Goal: Transaction & Acquisition: Purchase product/service

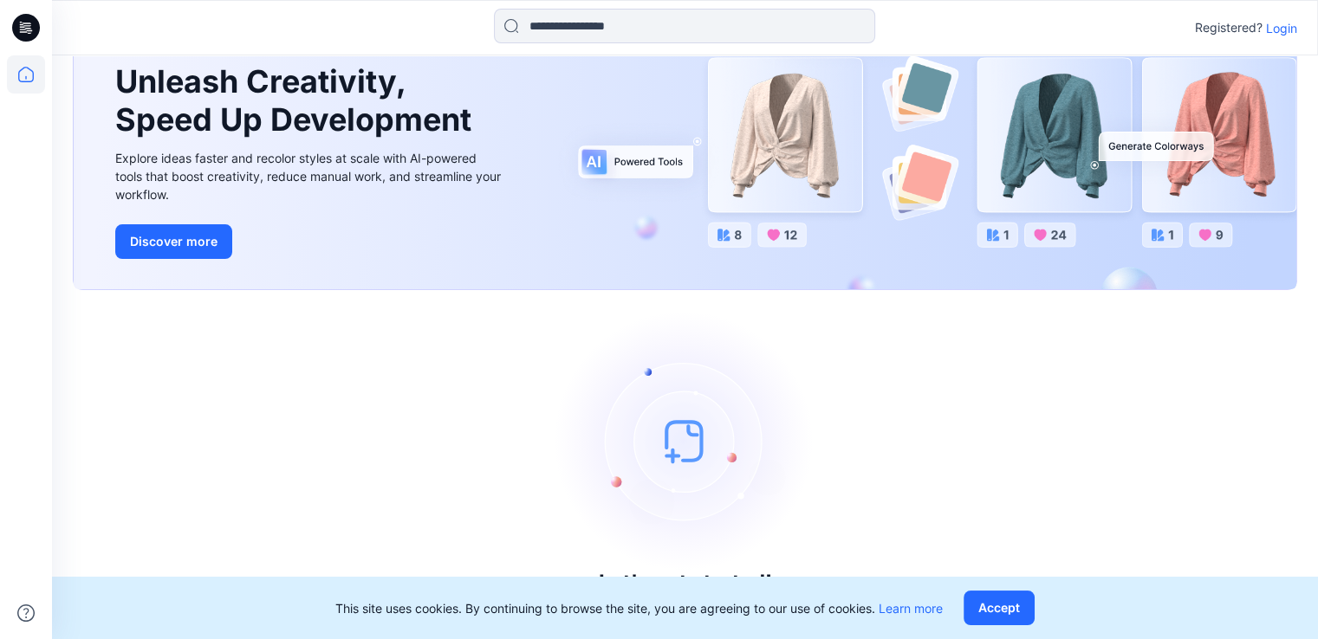
scroll to position [101, 0]
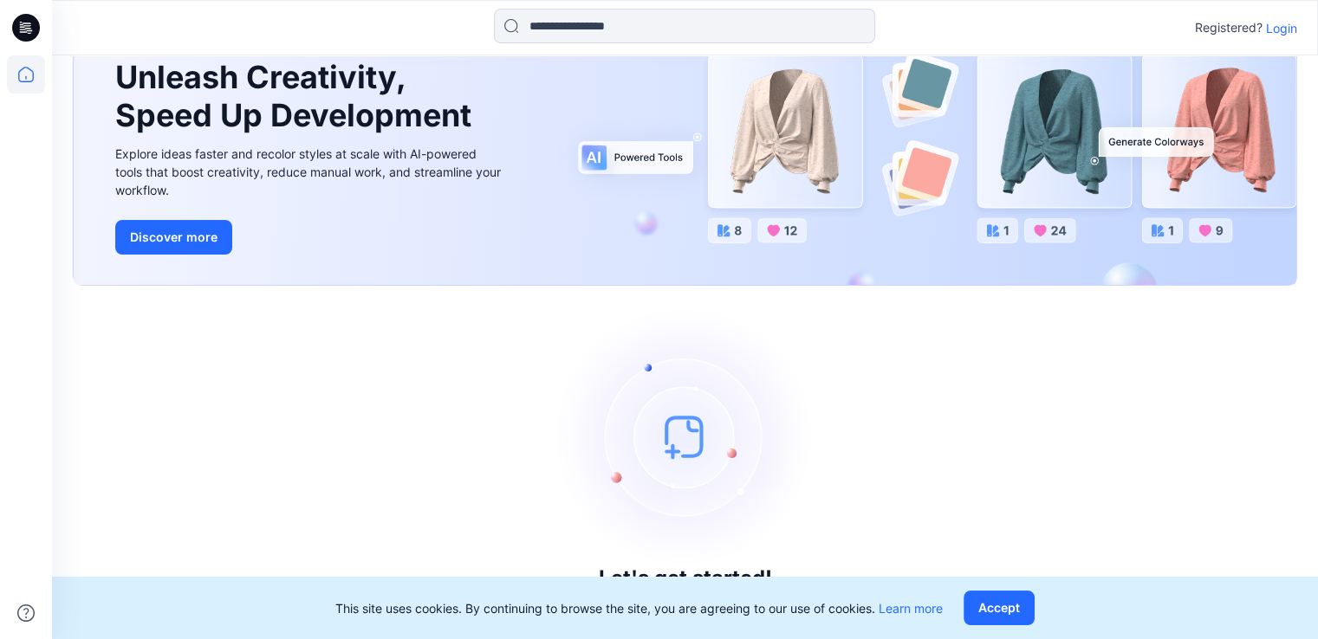
click at [1284, 29] on p "Login" at bounding box center [1281, 28] width 31 height 18
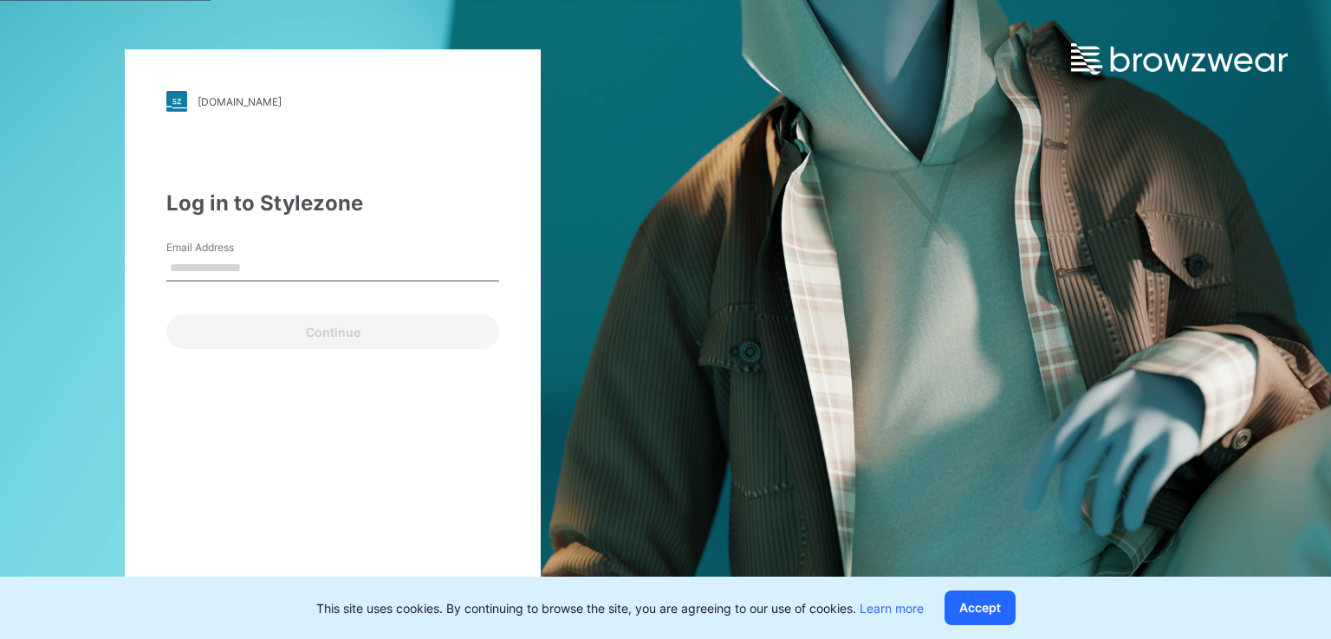
type input "**********"
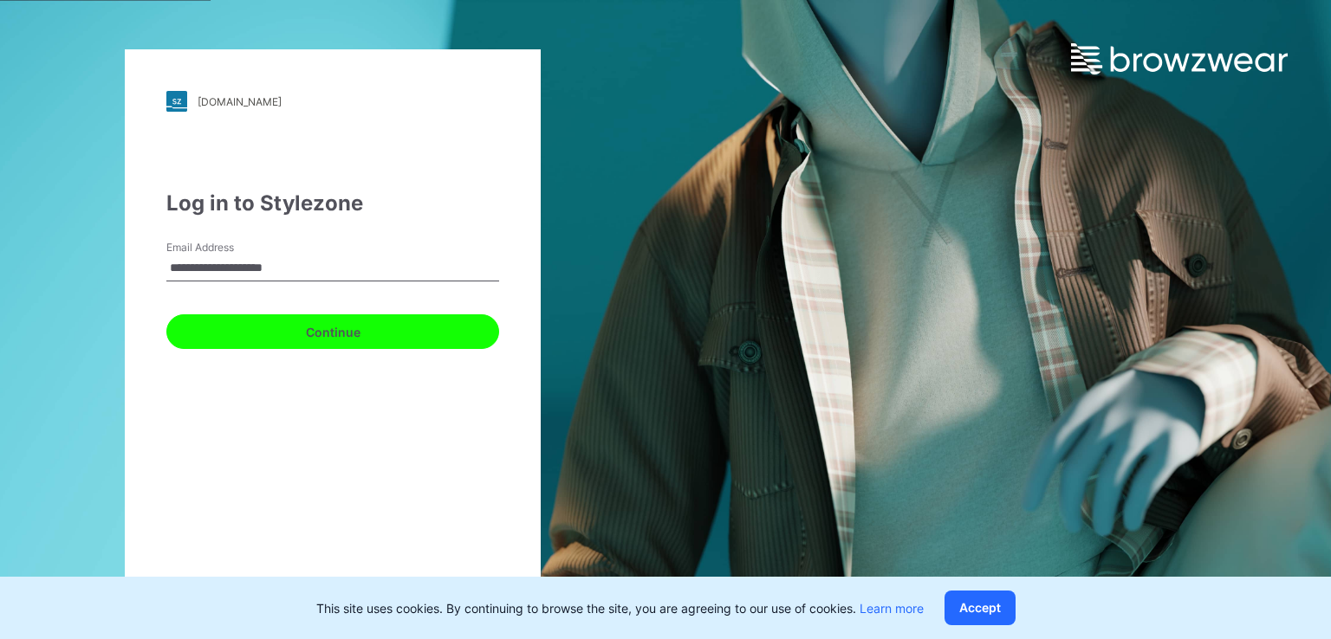
click at [244, 334] on button "Continue" at bounding box center [332, 332] width 333 height 35
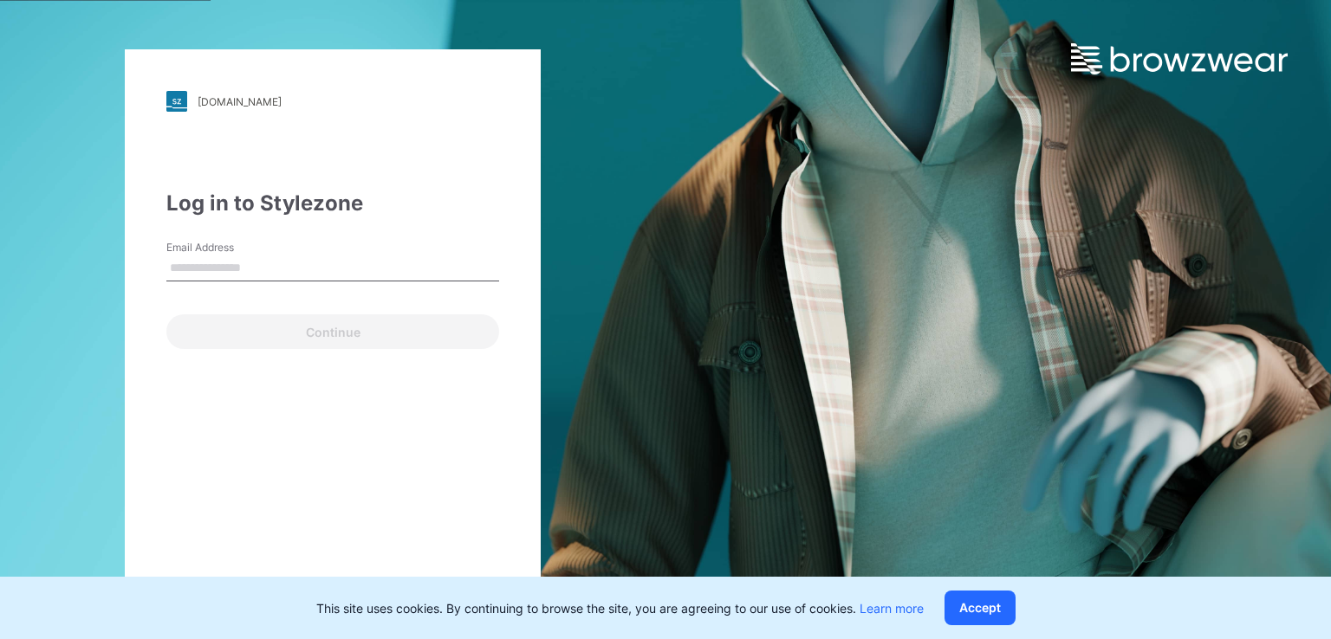
click at [229, 271] on input "Email Address" at bounding box center [332, 269] width 333 height 26
type input "**********"
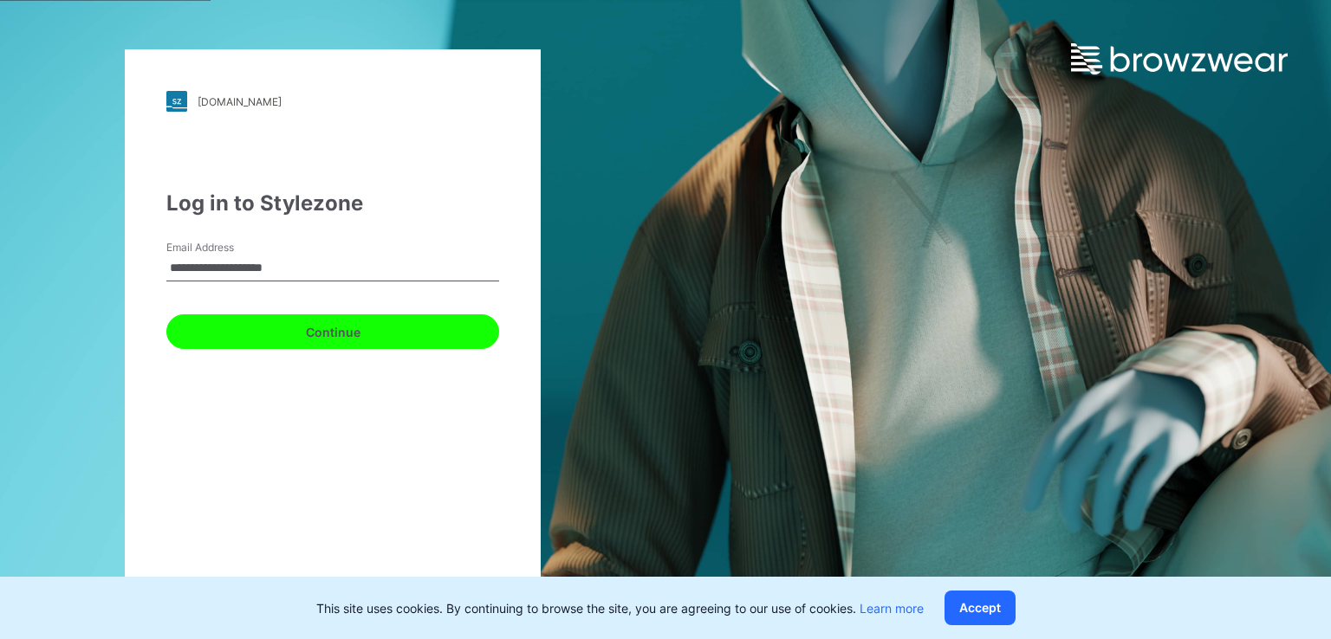
click at [321, 328] on button "Continue" at bounding box center [332, 332] width 333 height 35
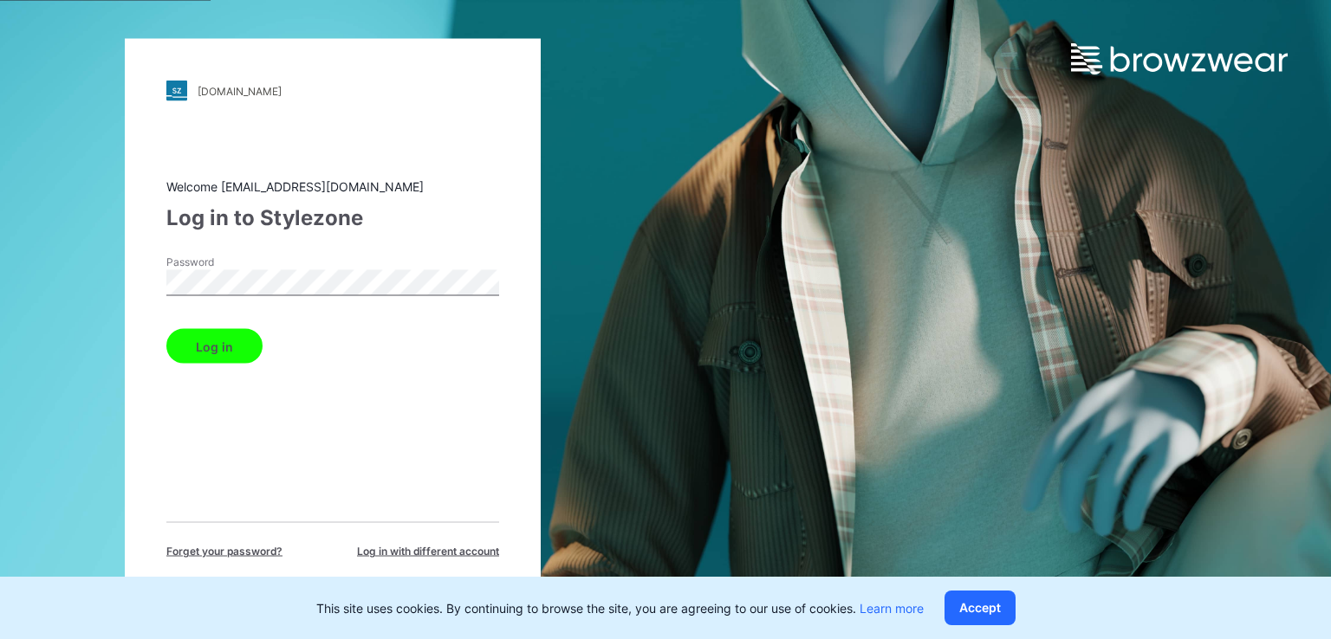
click at [166, 329] on button "Log in" at bounding box center [214, 346] width 96 height 35
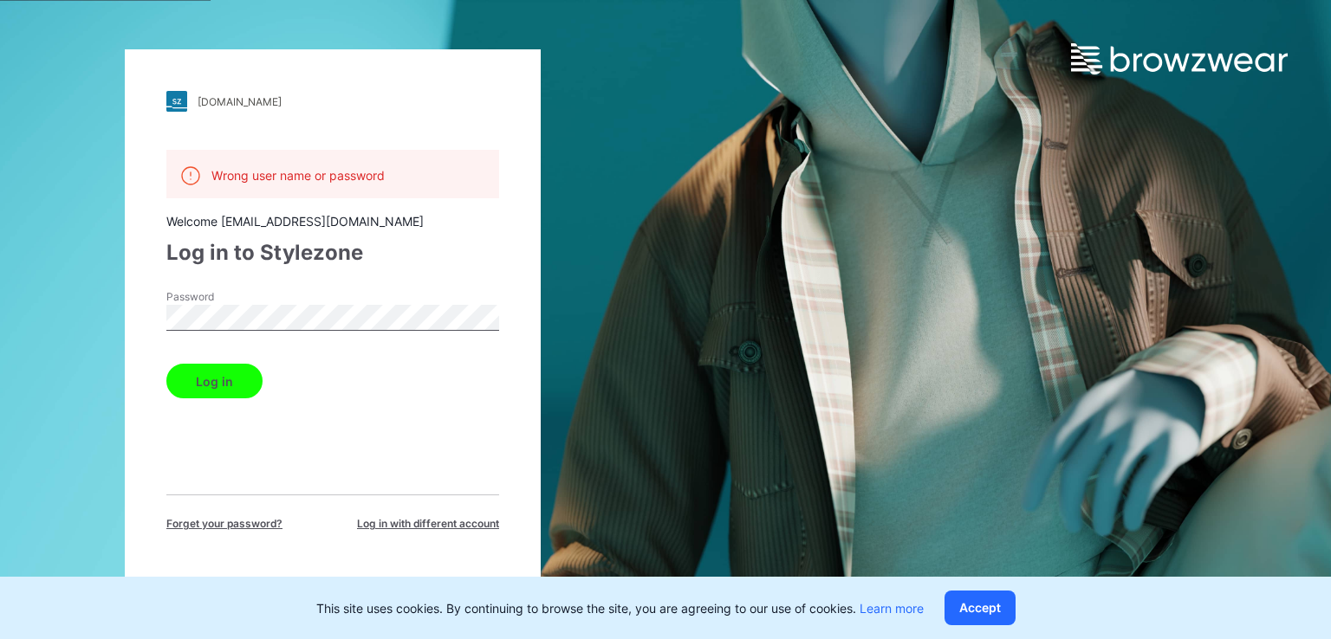
click at [152, 320] on div "walmart.stylezone.com Loading... Wrong user name or password Welcome jayaniduj@…" at bounding box center [333, 319] width 416 height 541
click at [87, 320] on div "walmart.stylezone.com Loading... Wrong user name or password Welcome jayaniduj@…" at bounding box center [332, 319] width 665 height 639
click at [166, 364] on button "Log in" at bounding box center [214, 381] width 96 height 35
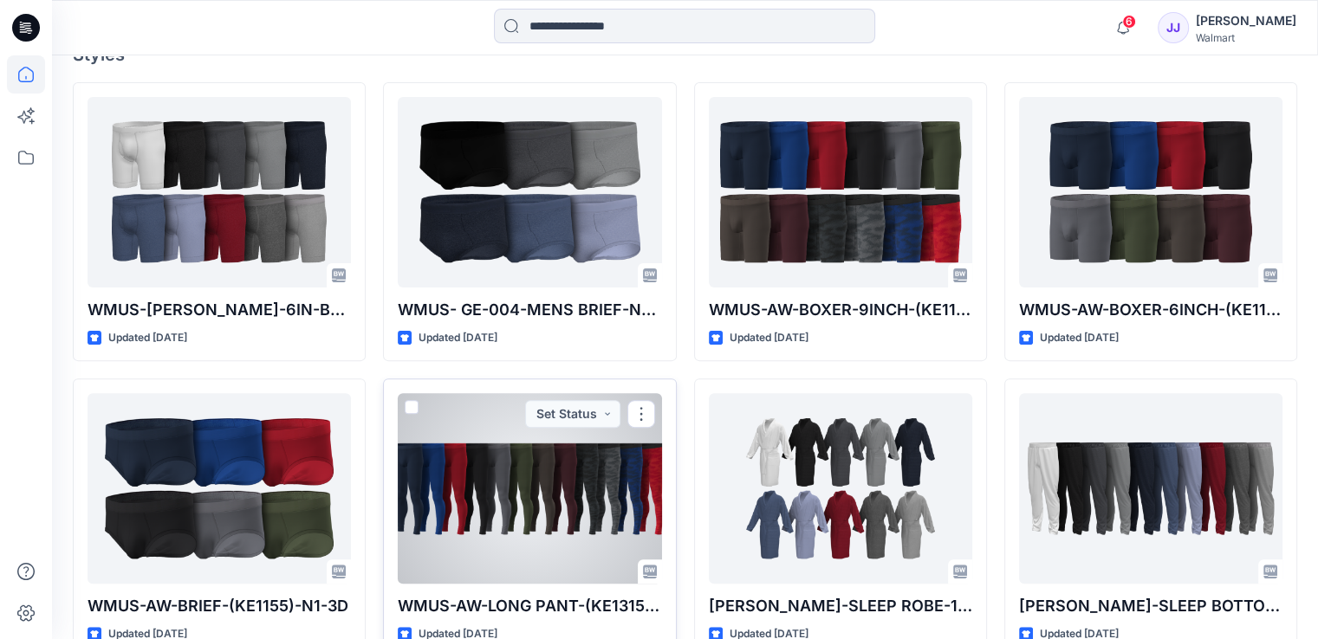
scroll to position [627, 0]
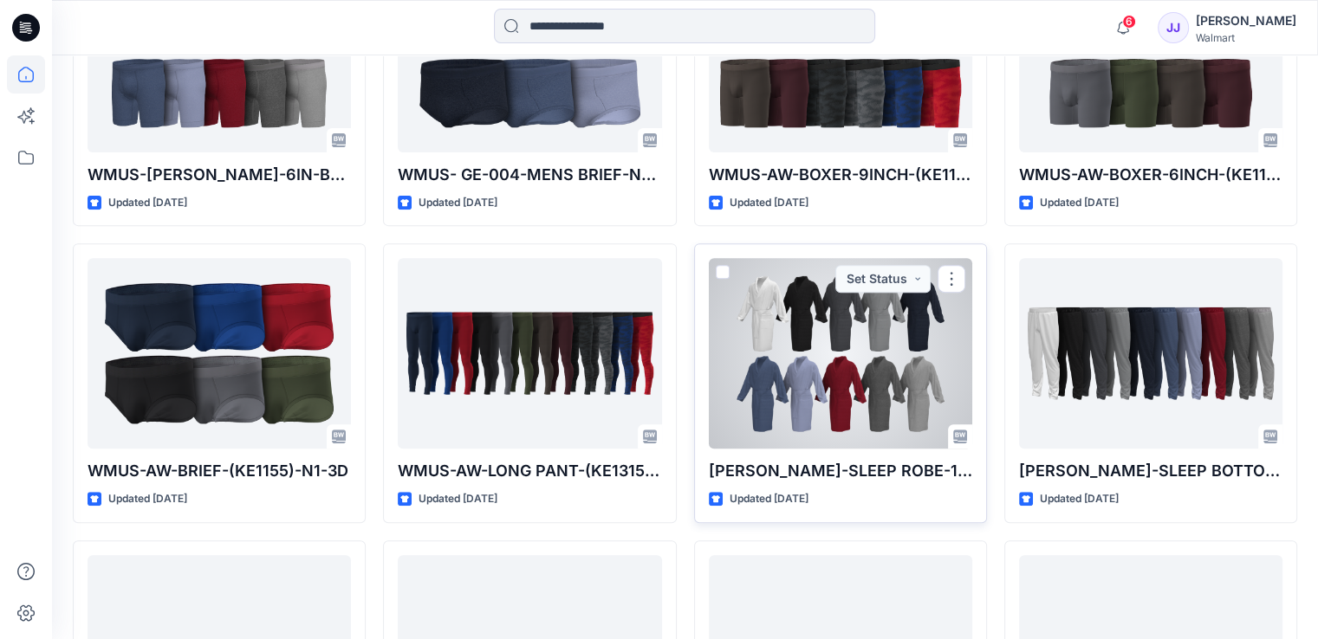
click at [876, 365] on div at bounding box center [840, 353] width 263 height 191
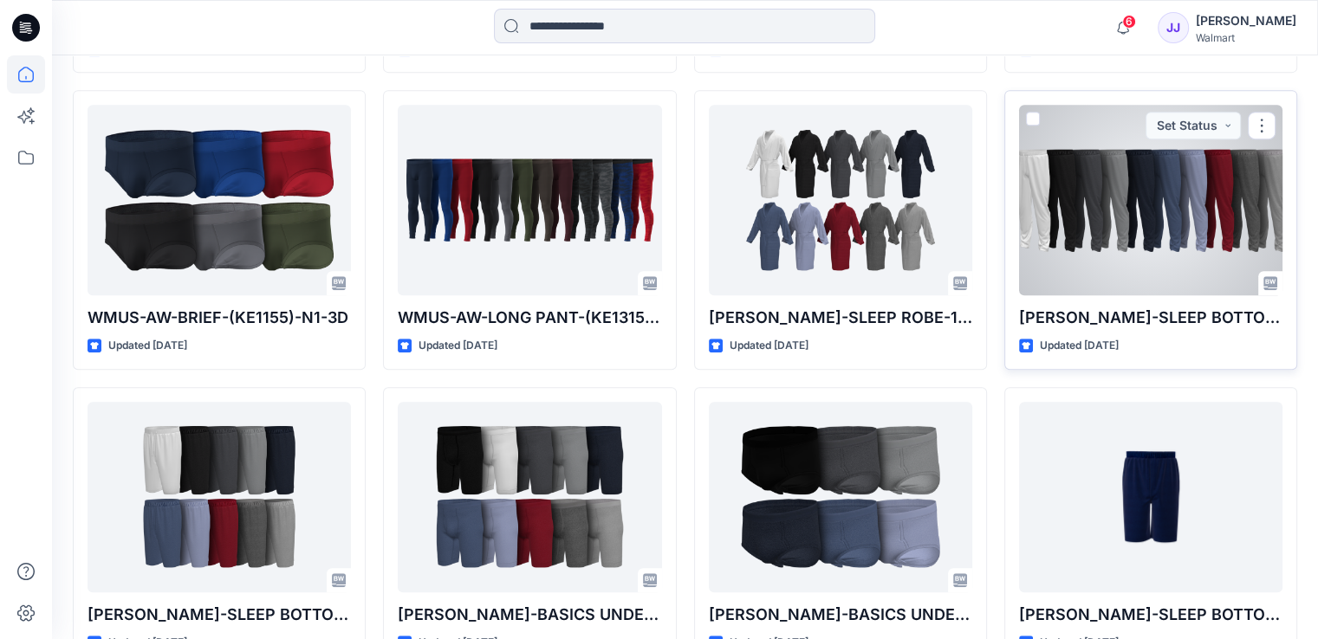
scroll to position [887, 0]
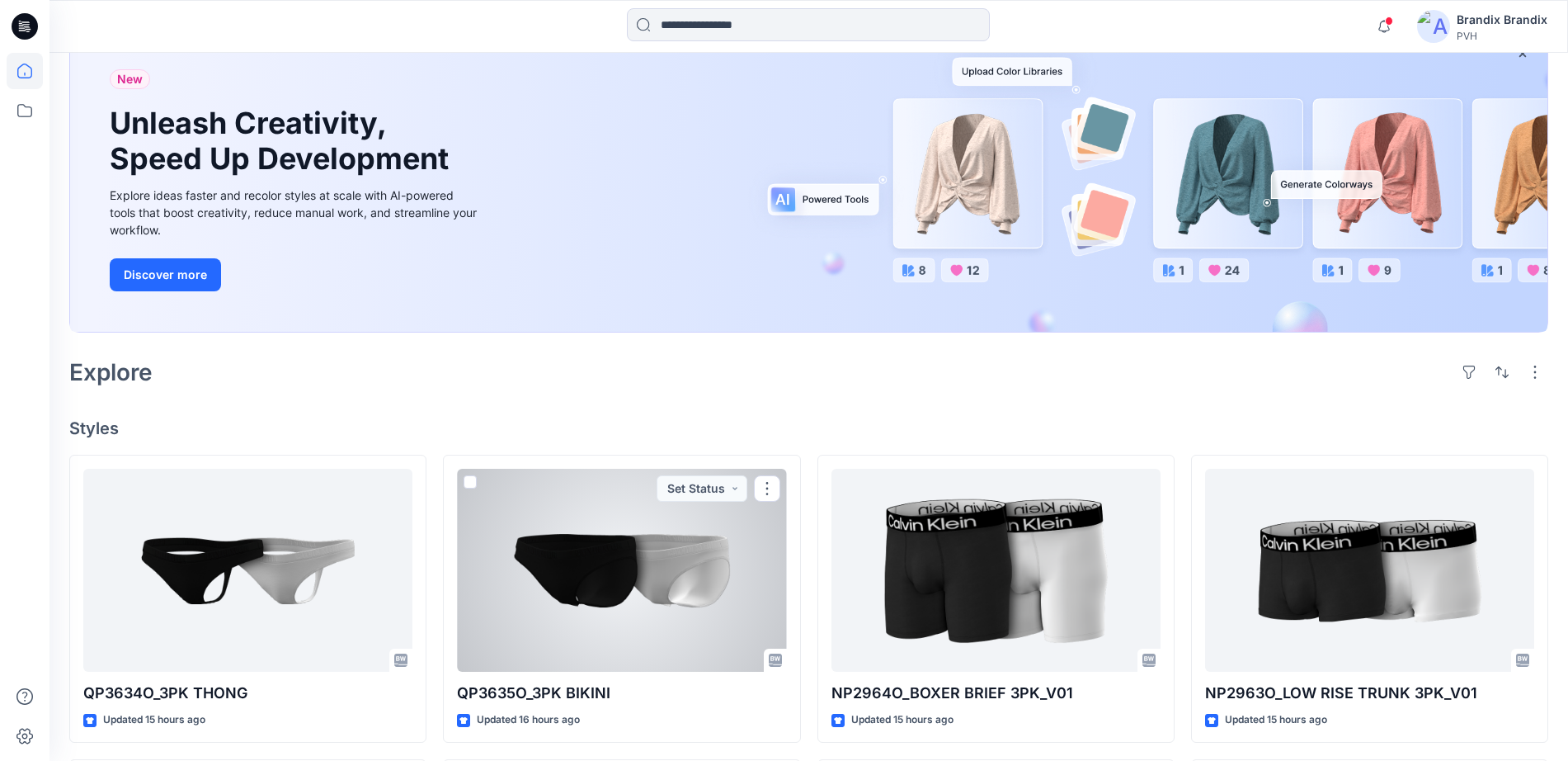
click at [688, 469] on div at bounding box center [622, 570] width 329 height 203
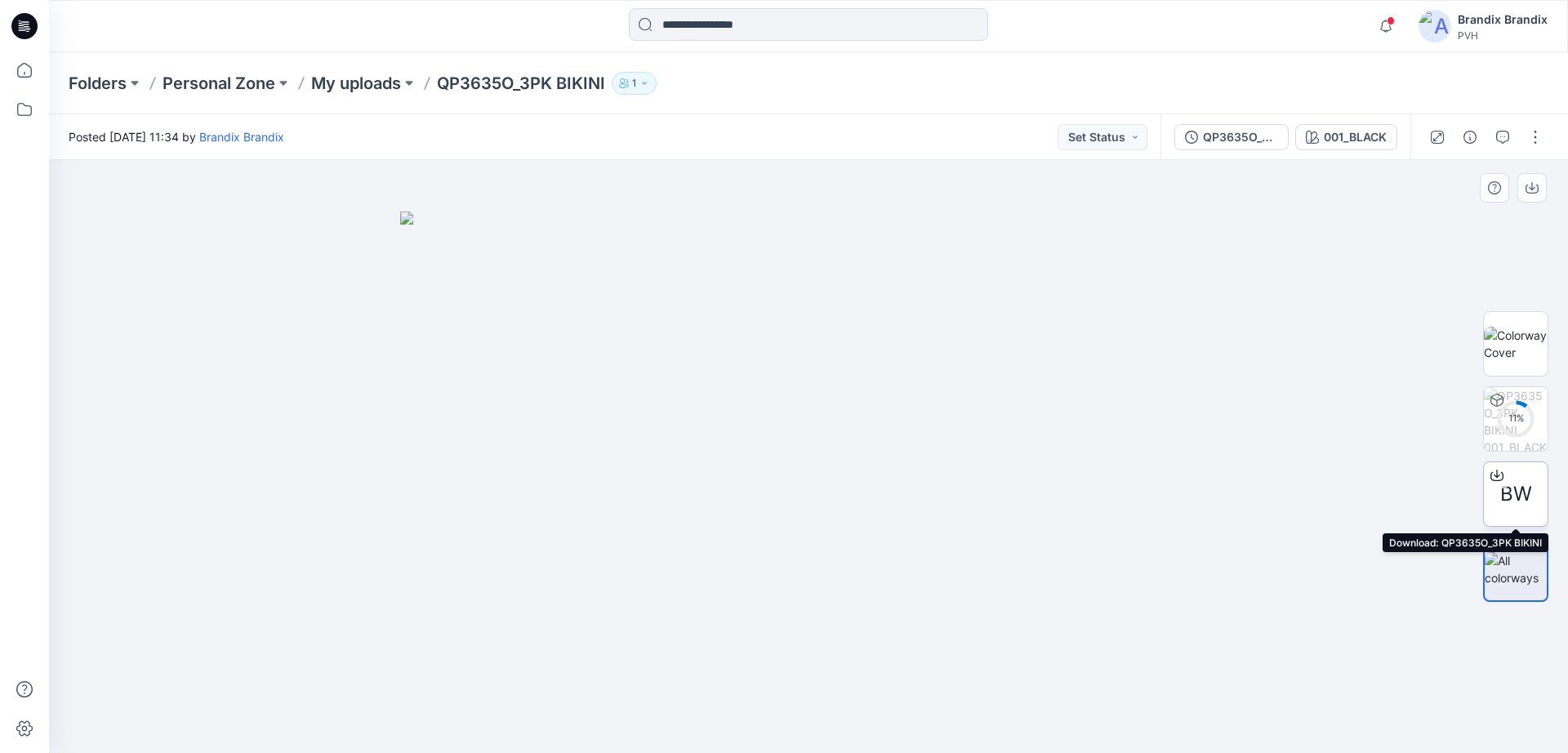
click at [1504, 473] on div at bounding box center [1497, 475] width 26 height 26
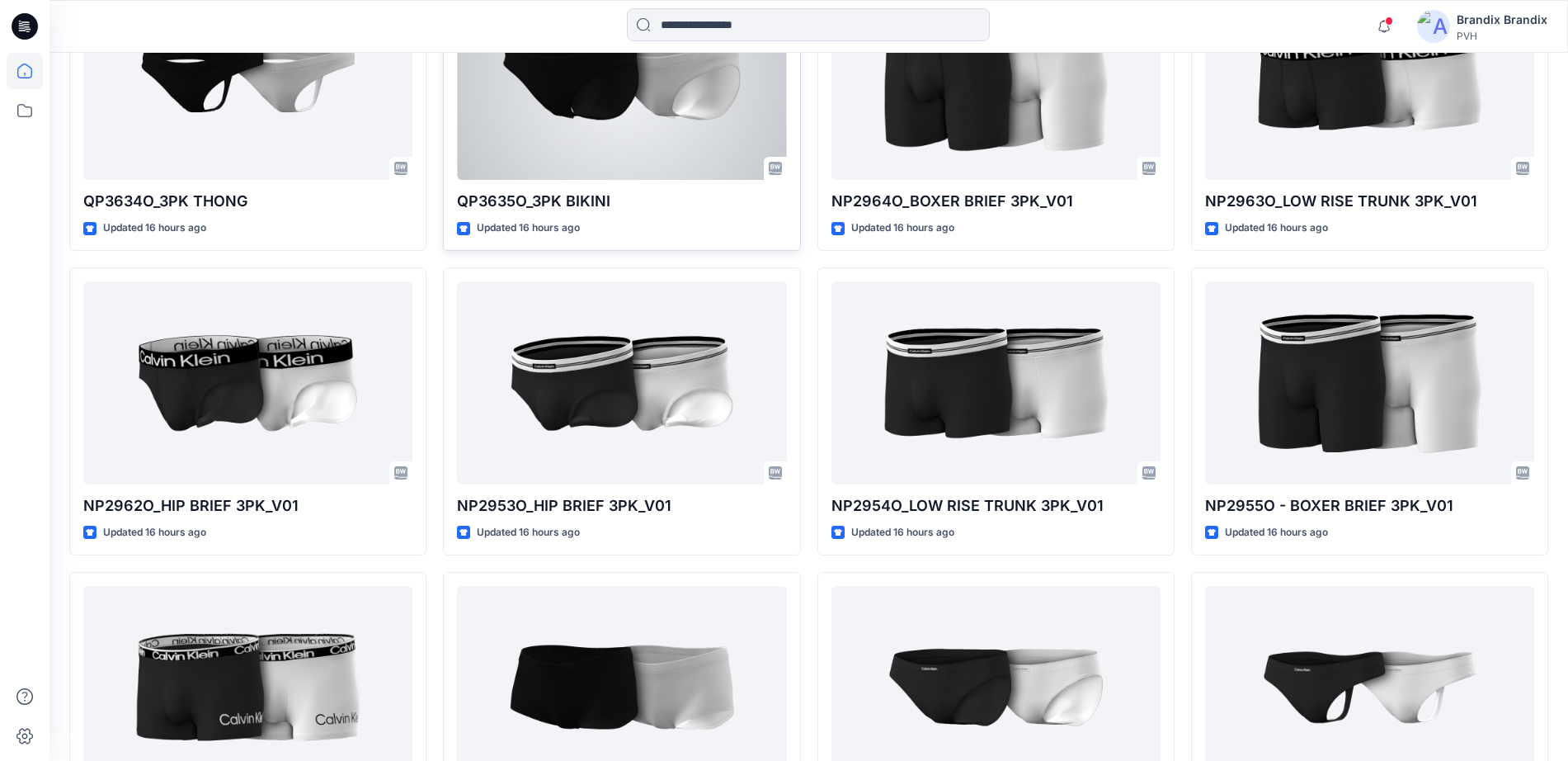
scroll to position [784, 0]
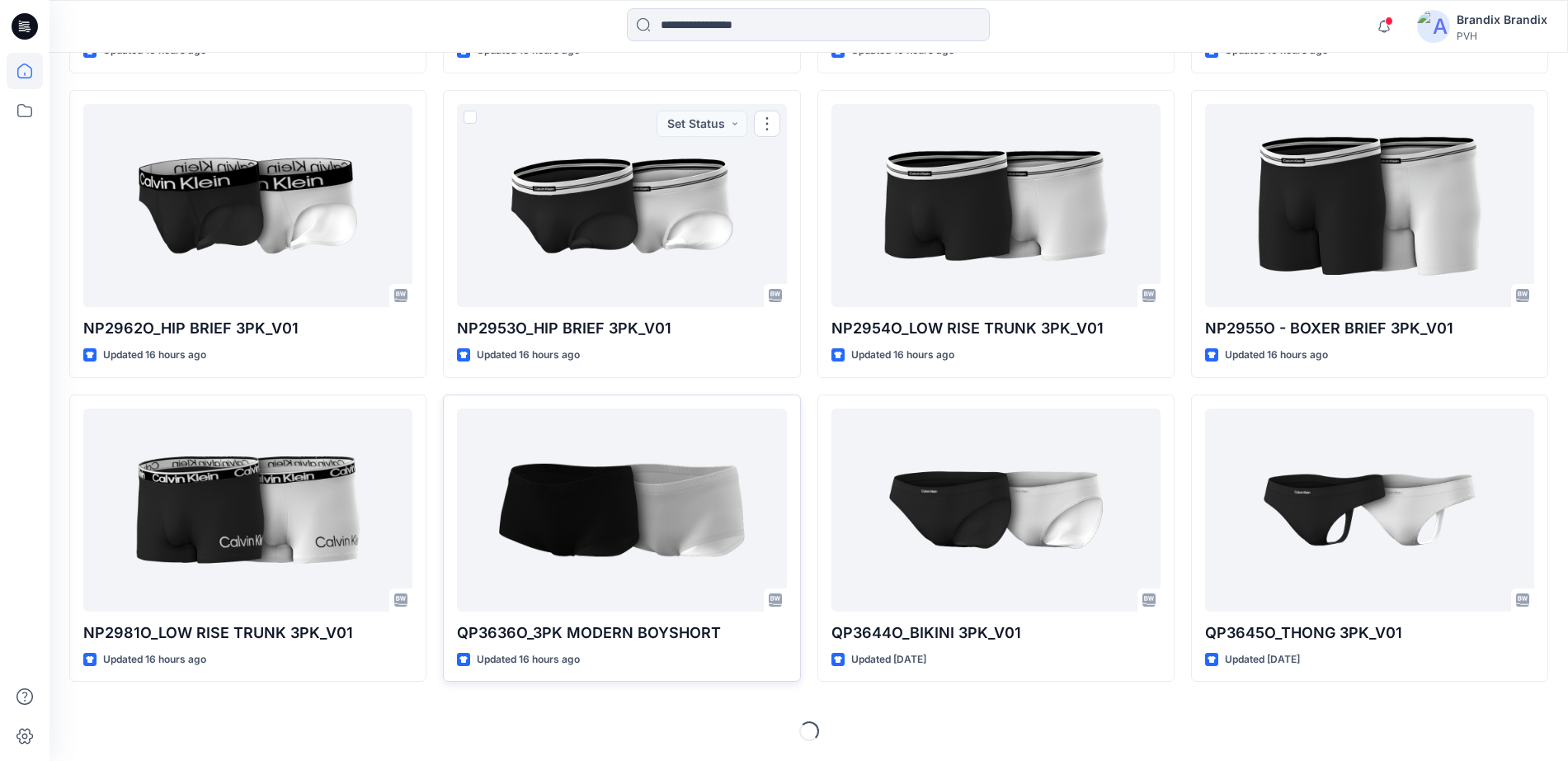
click at [683, 472] on div at bounding box center [622, 510] width 329 height 203
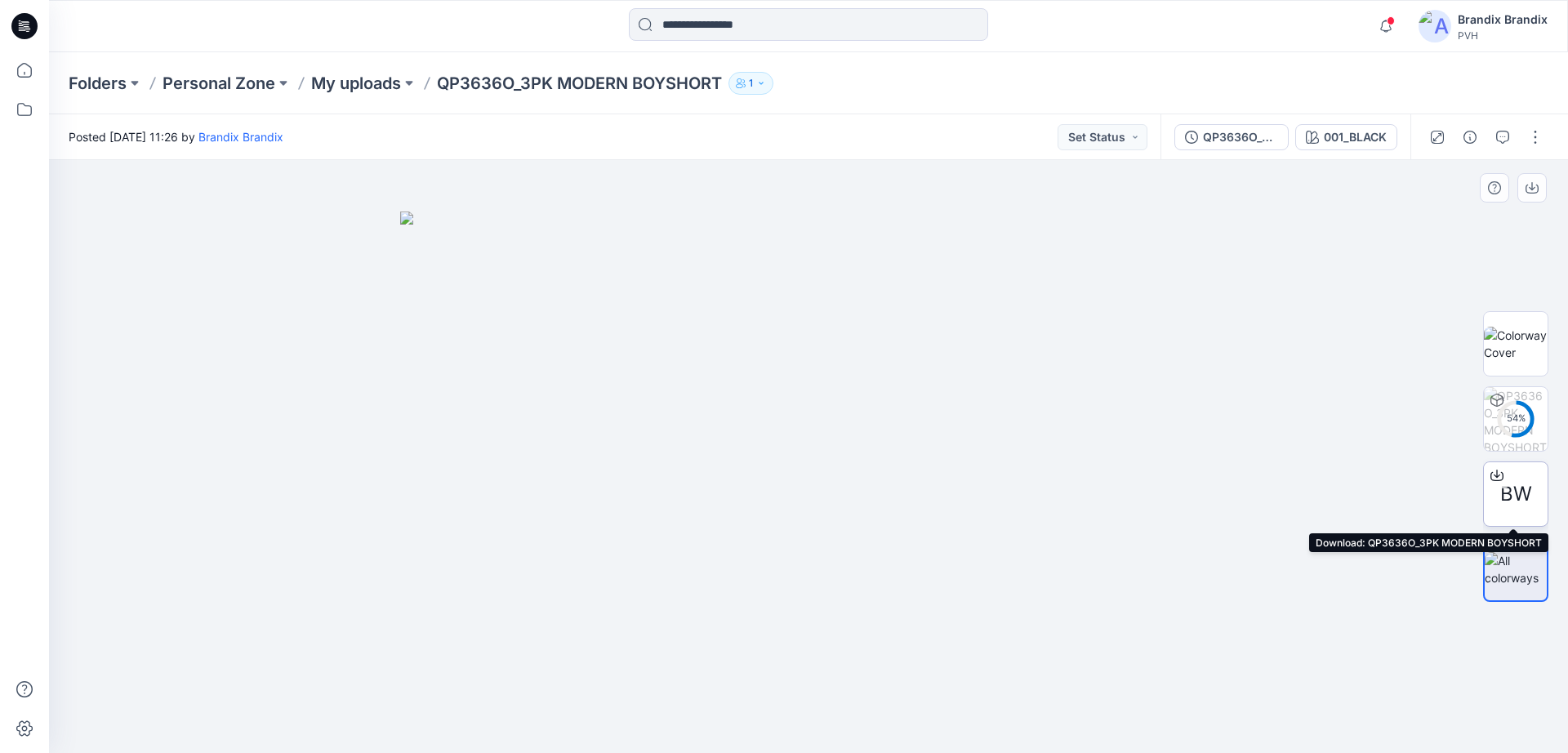
click at [1497, 474] on icon at bounding box center [1497, 473] width 7 height 8
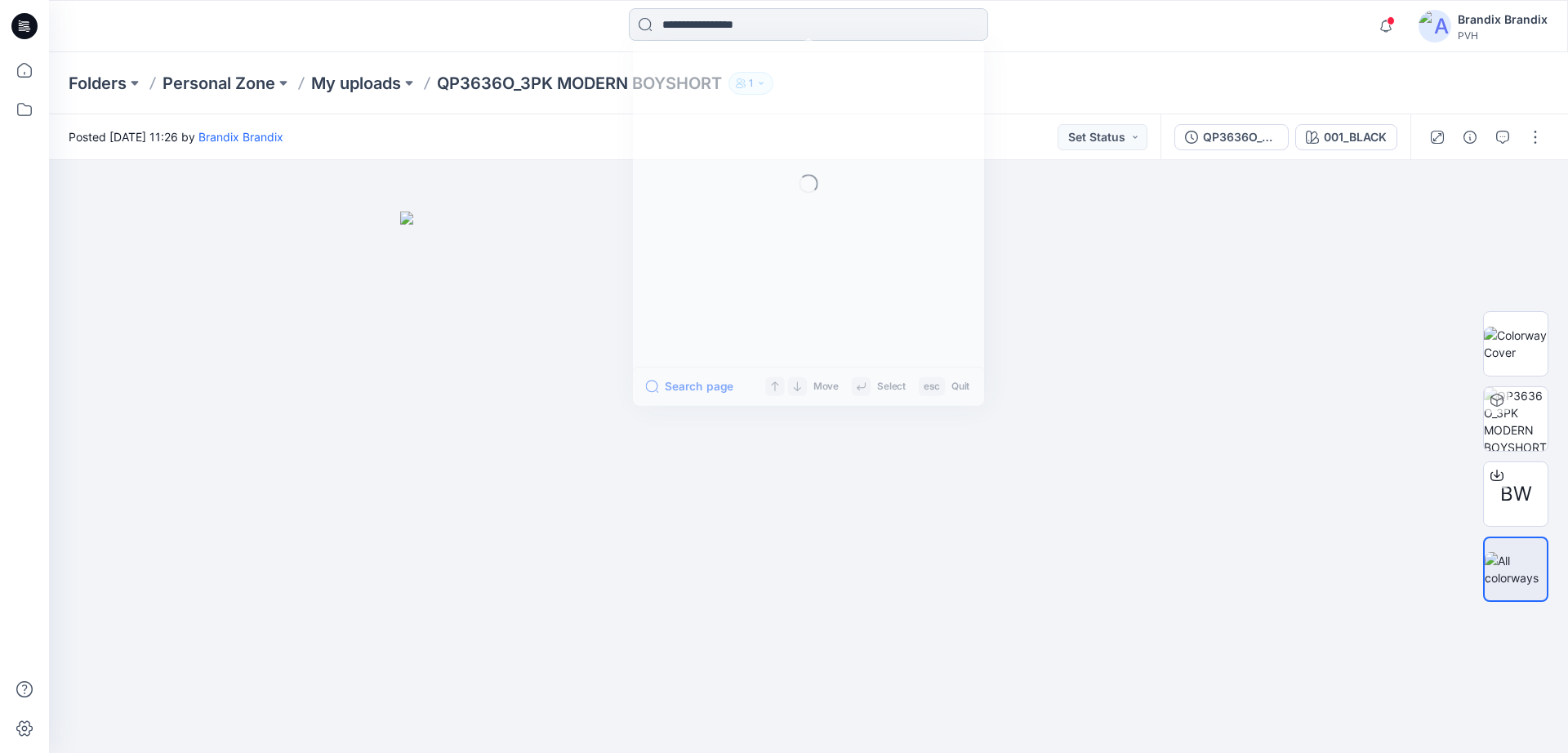
click at [753, 39] on input at bounding box center [808, 25] width 359 height 33
click at [1006, 57] on div "Folders Personal Zone My uploads QP3636O_3PK MODERN BOYSHORT 1" at bounding box center [809, 83] width 1520 height 62
